Goal: Information Seeking & Learning: Learn about a topic

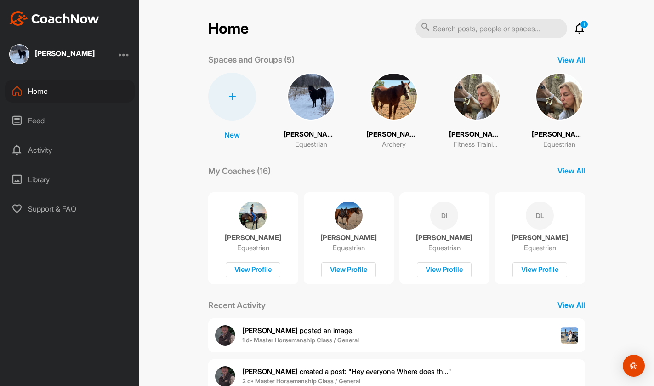
scroll to position [110, 0]
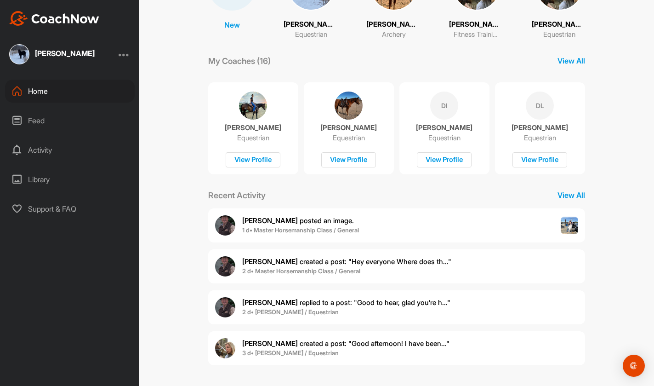
click at [40, 95] on div "Home" at bounding box center [70, 91] width 130 height 23
click at [37, 121] on div "Feed" at bounding box center [70, 120] width 130 height 23
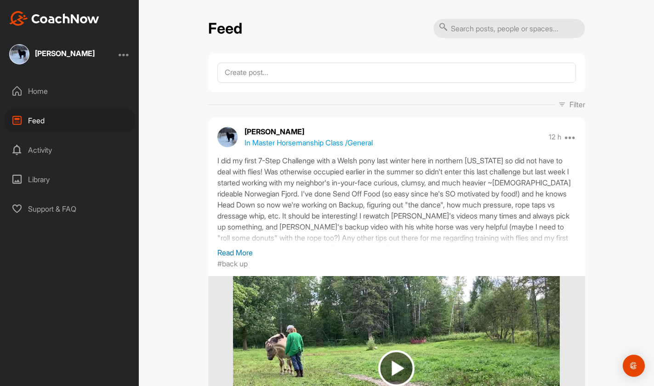
click at [478, 30] on input "text" at bounding box center [509, 28] width 152 height 19
type input "back"
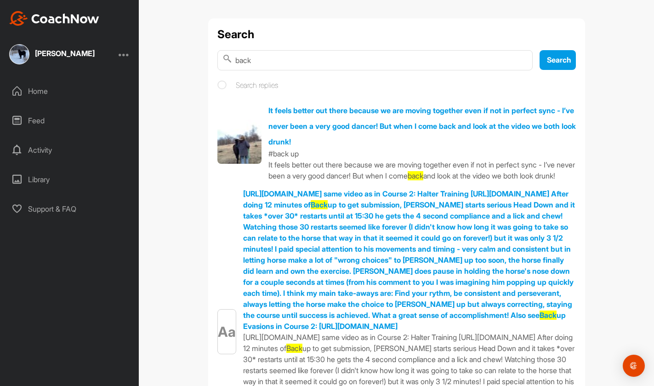
click at [267, 60] on input "back" at bounding box center [374, 60] width 315 height 20
type input "backup"
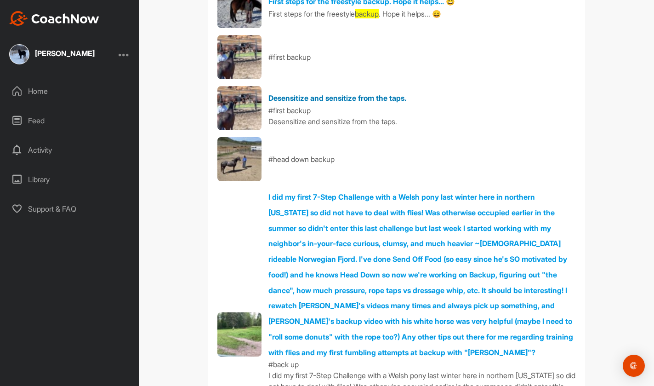
scroll to position [181, 0]
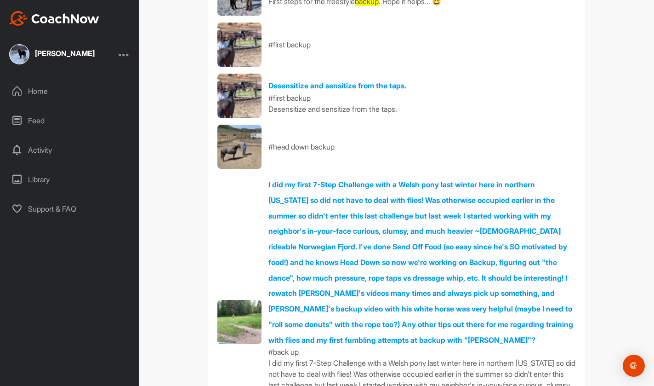
click at [241, 41] on img at bounding box center [239, 45] width 44 height 44
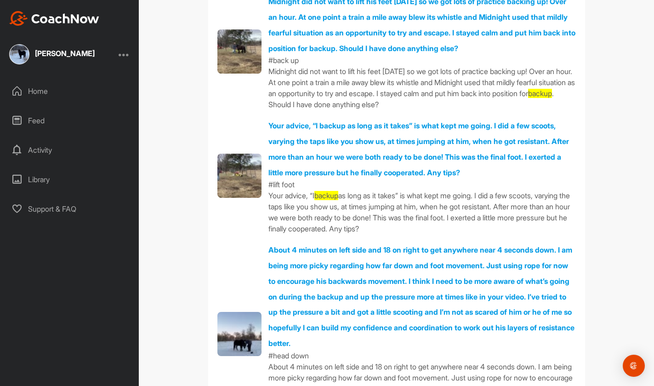
scroll to position [679, 0]
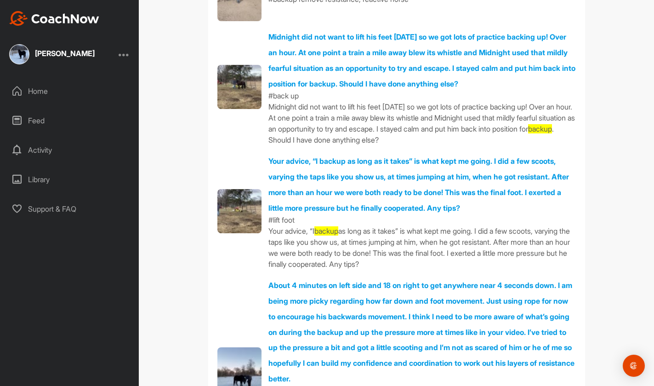
click at [239, 206] on img at bounding box center [239, 211] width 44 height 44
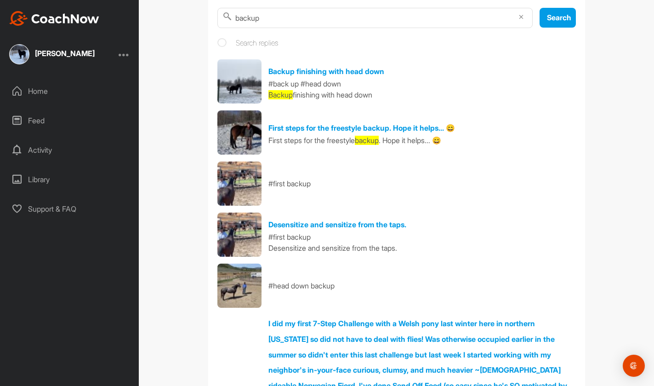
scroll to position [27, 0]
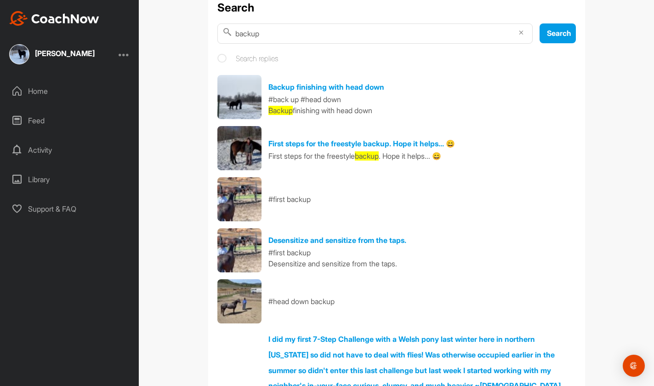
click at [233, 149] on img at bounding box center [239, 148] width 44 height 44
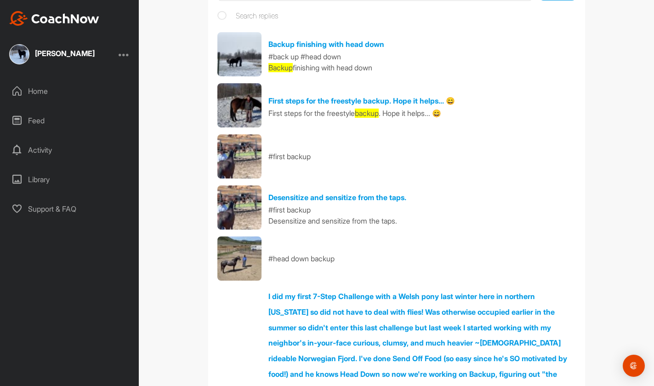
scroll to position [75, 0]
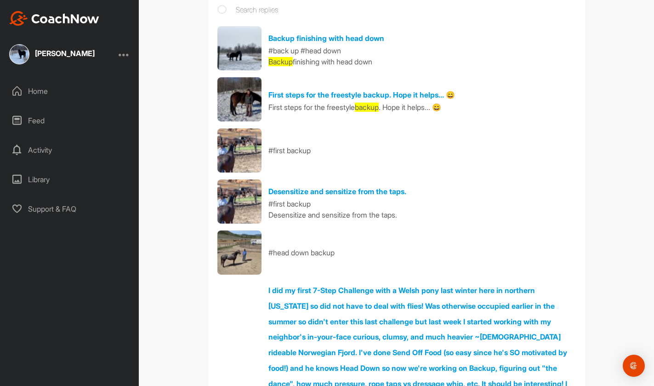
click at [235, 205] on img at bounding box center [239, 201] width 44 height 44
click at [249, 144] on img at bounding box center [239, 150] width 44 height 44
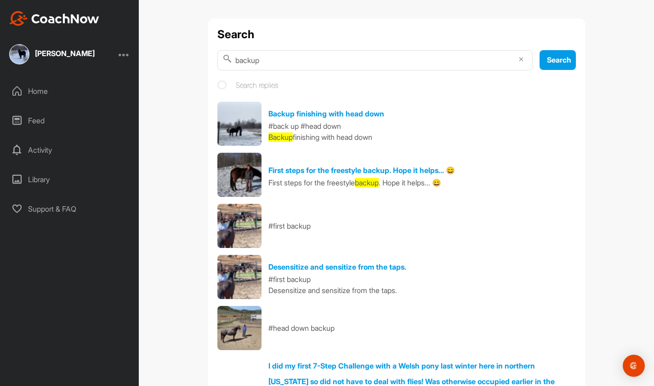
scroll to position [0, 0]
click at [608, 140] on div "Search backup Search Search replies Backup finishing with head down #back up #h…" at bounding box center [396, 193] width 515 height 386
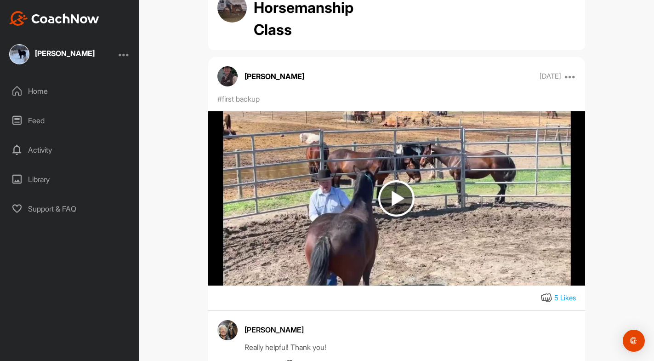
scroll to position [131, 0]
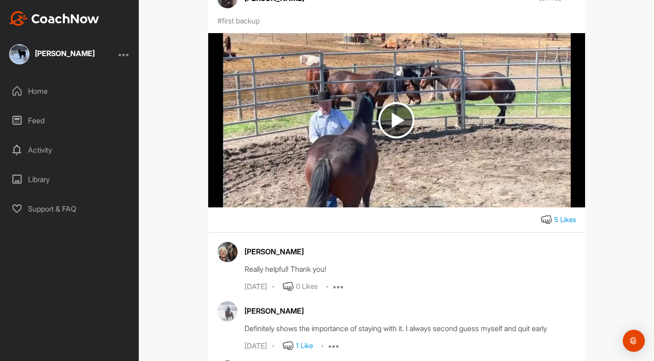
click at [394, 120] on img at bounding box center [396, 120] width 36 height 36
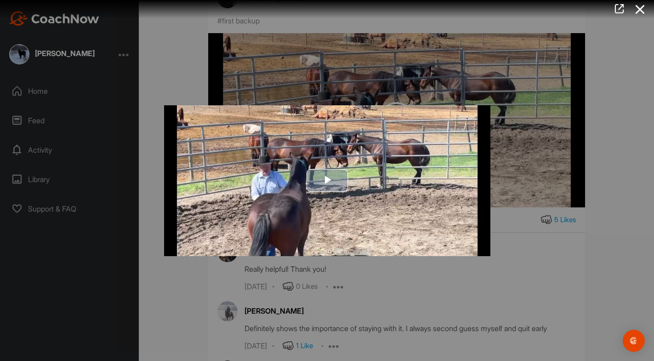
click at [327, 180] on span "Video Player" at bounding box center [327, 180] width 0 height 0
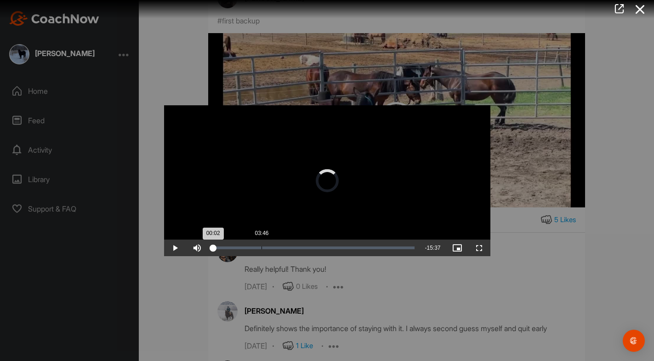
click at [261, 246] on div "Loaded : 1.59% 03:46 00:02" at bounding box center [314, 247] width 202 height 3
click at [512, 272] on div at bounding box center [327, 180] width 654 height 361
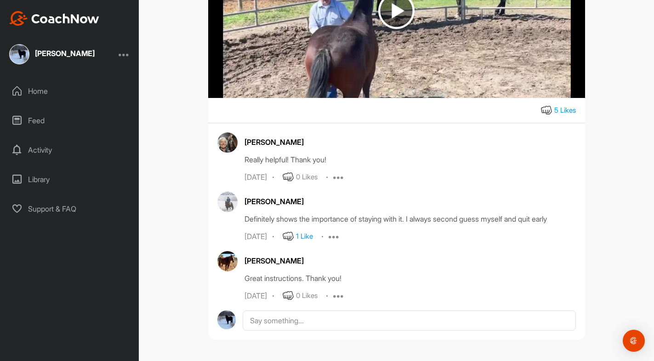
scroll to position [240, 0]
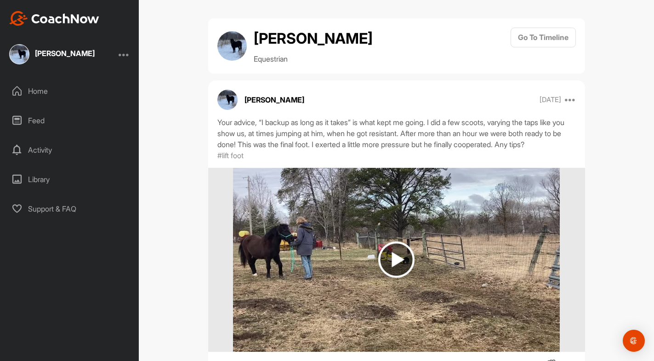
click at [395, 271] on img at bounding box center [396, 259] width 36 height 36
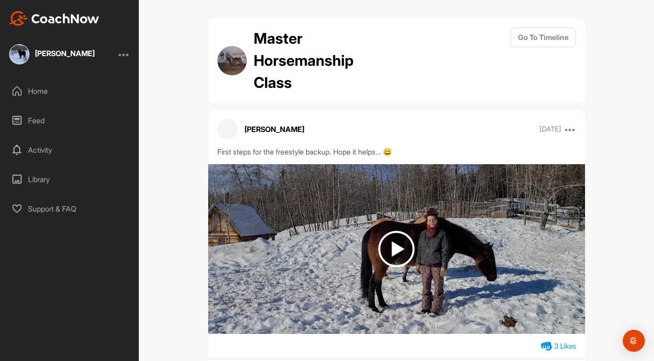
click at [396, 248] on img at bounding box center [396, 249] width 36 height 36
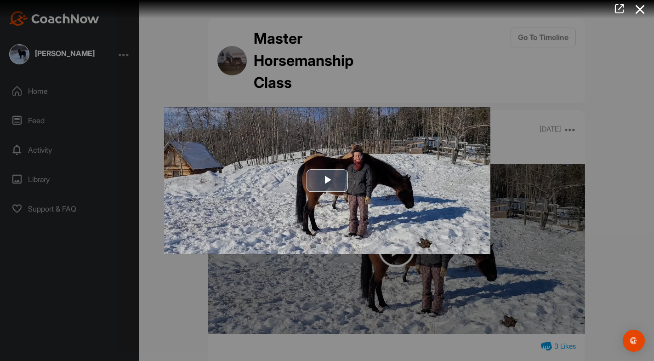
click at [327, 181] on span "Video Player" at bounding box center [327, 181] width 0 height 0
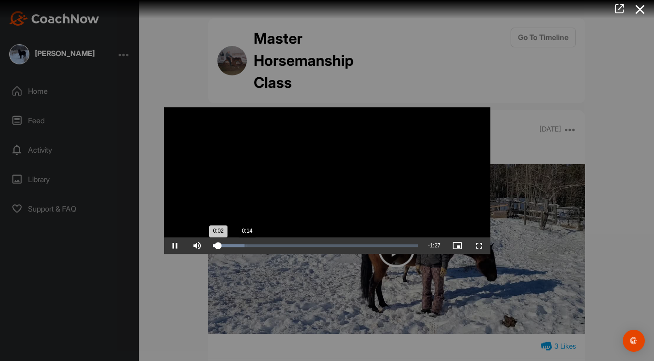
click at [246, 246] on div "Loaded : 15.65% 0:14 0:02" at bounding box center [315, 245] width 205 height 3
click at [302, 245] on div "Loaded : 30.11% 0:39 0:18" at bounding box center [315, 245] width 205 height 3
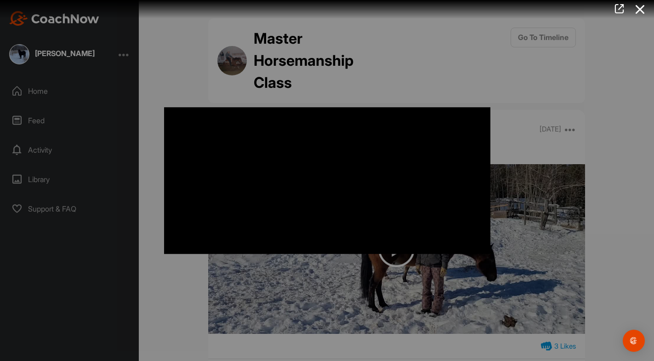
click at [430, 67] on div at bounding box center [327, 180] width 654 height 361
